Goal: Information Seeking & Learning: Check status

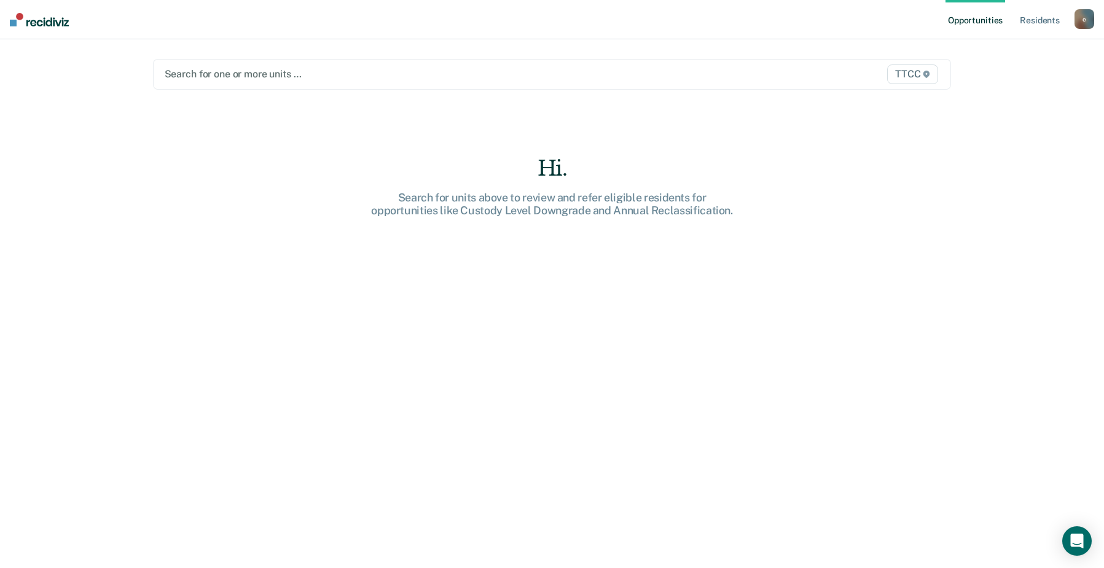
click at [219, 75] on div at bounding box center [436, 74] width 542 height 14
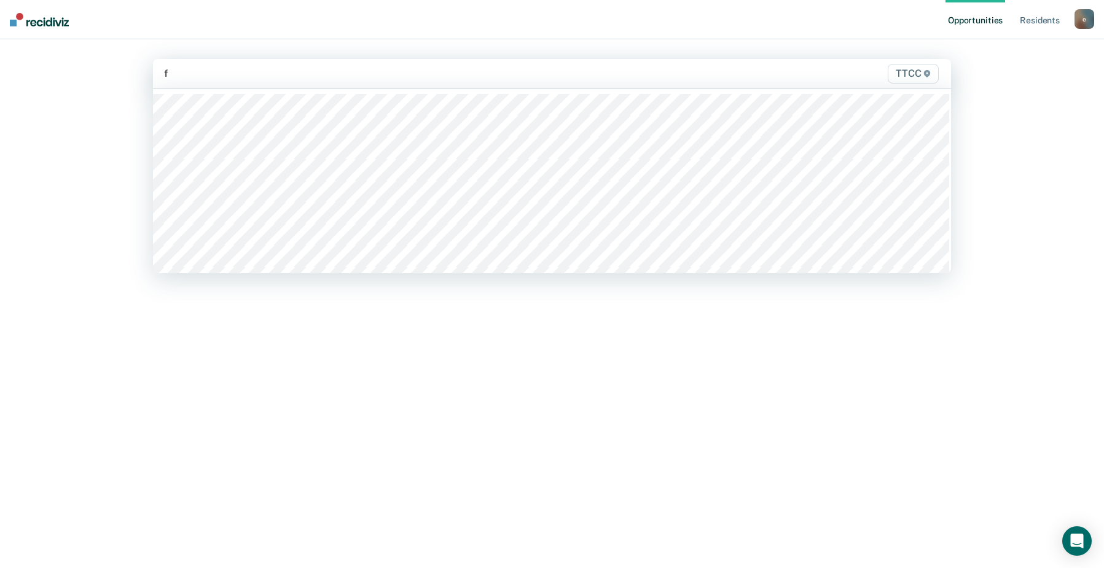
type input "fc"
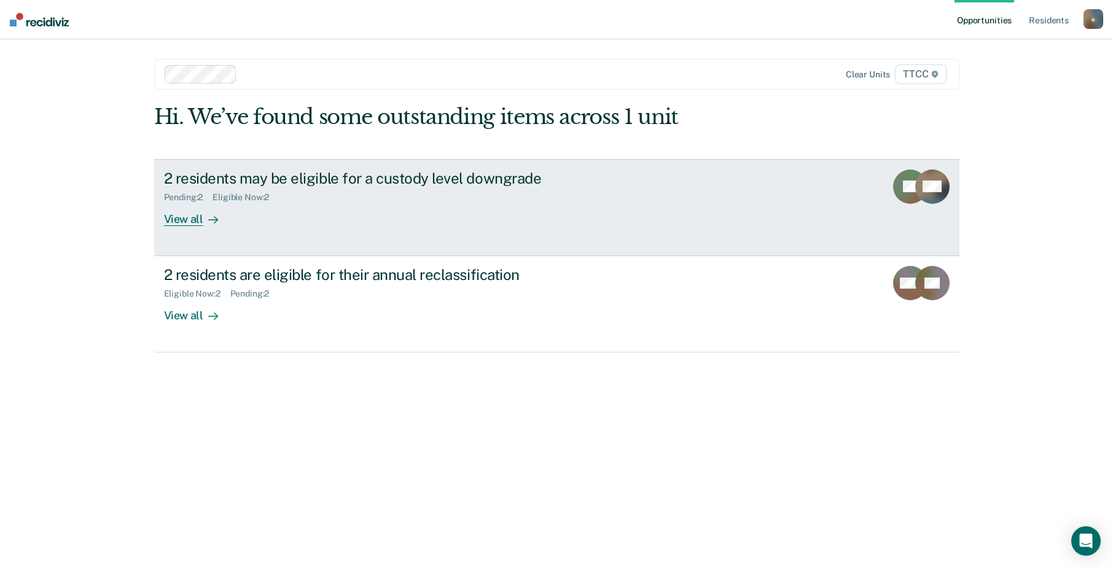
click at [186, 217] on div "View all" at bounding box center [198, 214] width 69 height 24
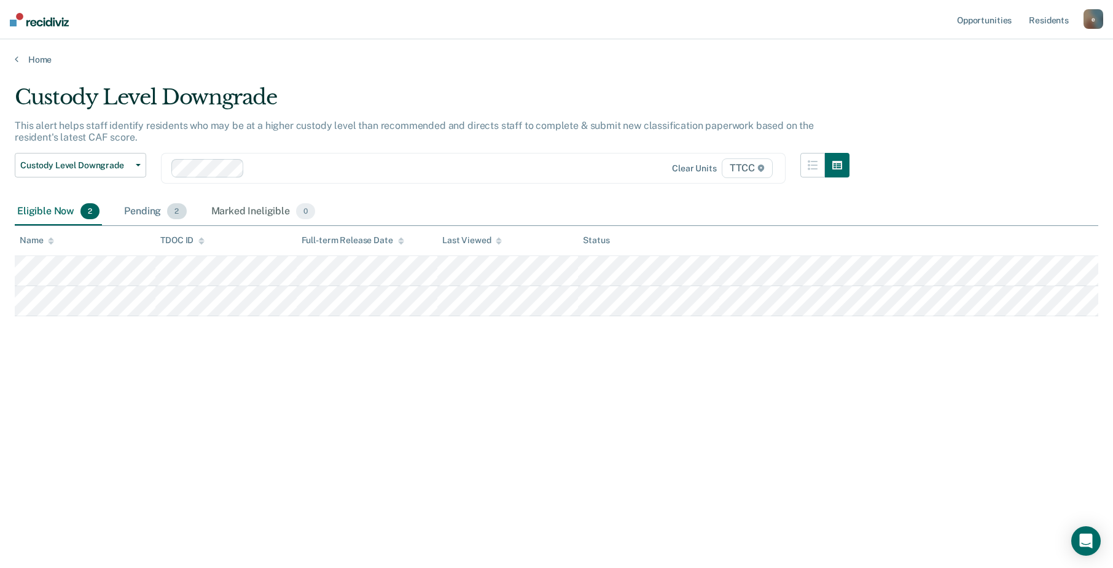
click at [131, 207] on div "Pending 2" at bounding box center [155, 211] width 67 height 27
click at [56, 213] on div "Eligible Now 2" at bounding box center [58, 211] width 87 height 27
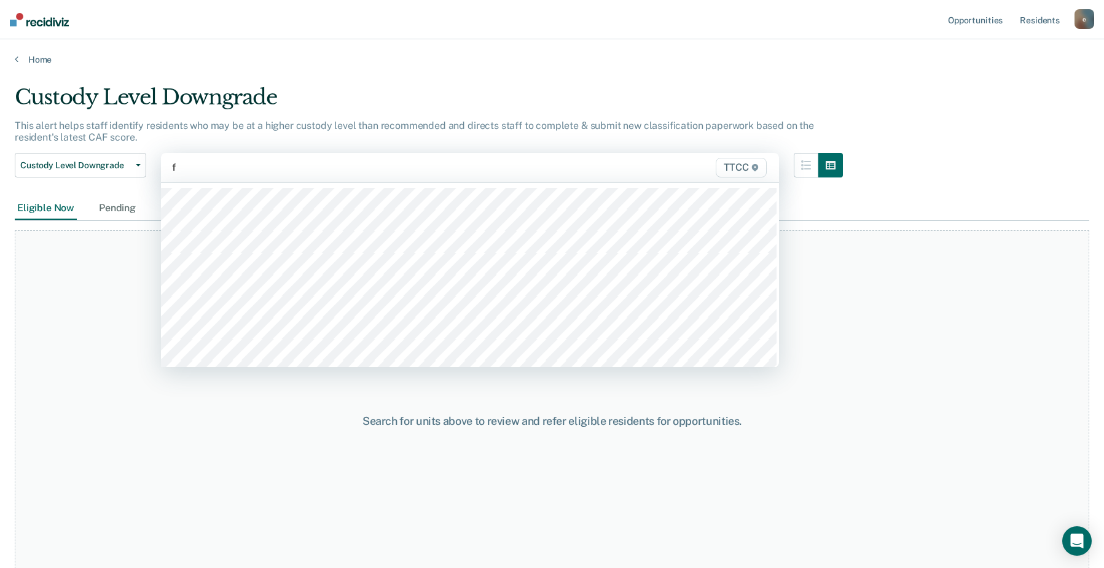
type input "fc"
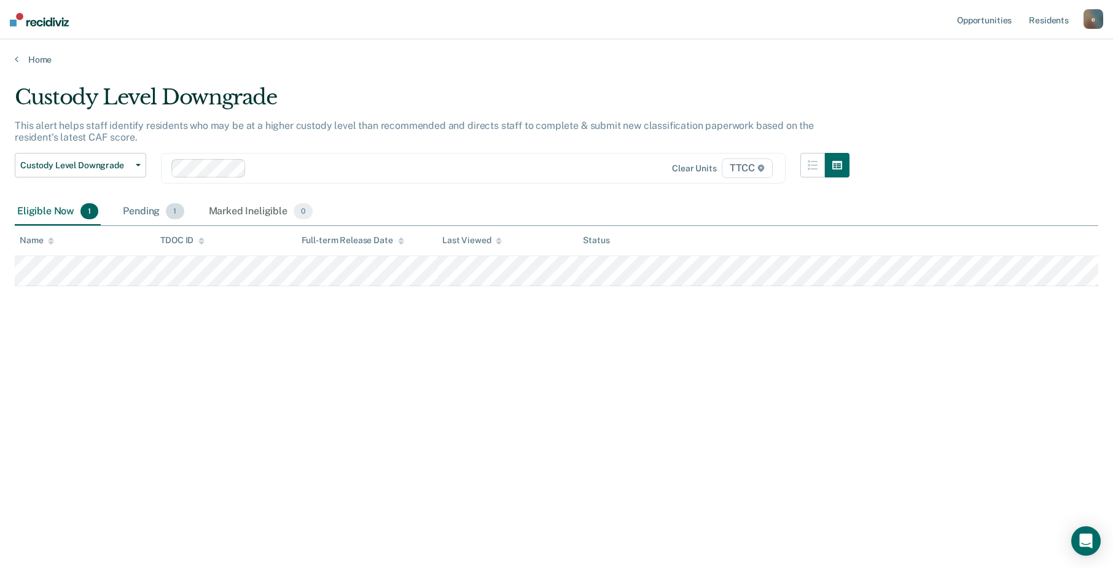
click at [154, 214] on div "Pending 1" at bounding box center [153, 211] width 66 height 27
click at [58, 211] on div "Eligible Now 1" at bounding box center [58, 211] width 86 height 27
